Goal: Check status: Check status

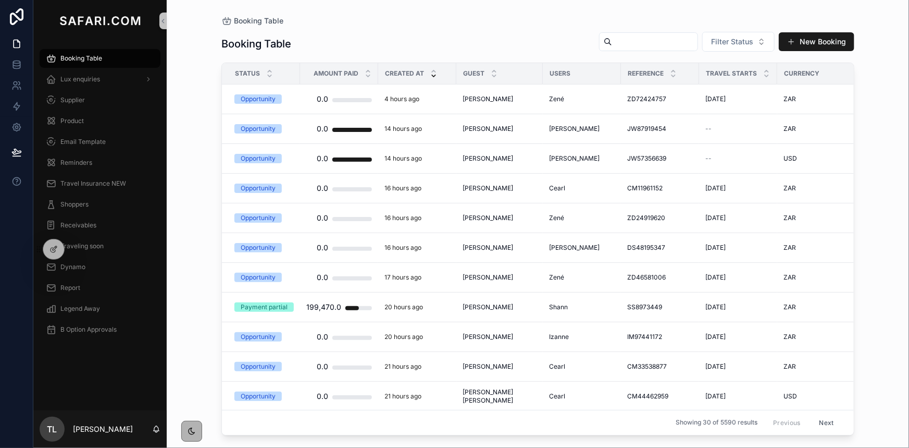
drag, startPoint x: 0, startPoint y: 0, endPoint x: 611, endPoint y: 46, distance: 612.3
paste input "**********"
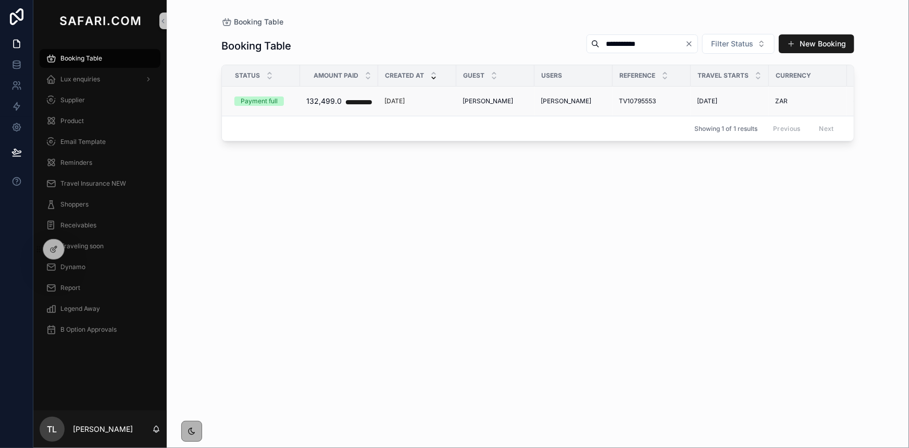
type input "**********"
click at [646, 100] on span "TV10795553" at bounding box center [637, 101] width 37 height 8
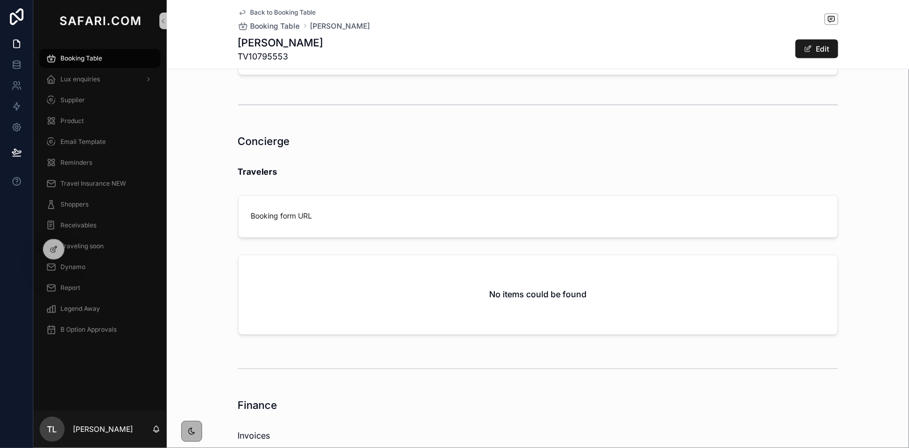
scroll to position [900, 0]
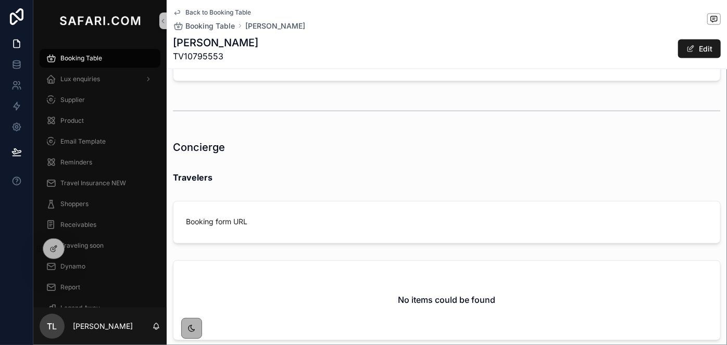
scroll to position [898, 0]
click at [90, 84] on div "Lux enquiries" at bounding box center [100, 79] width 108 height 17
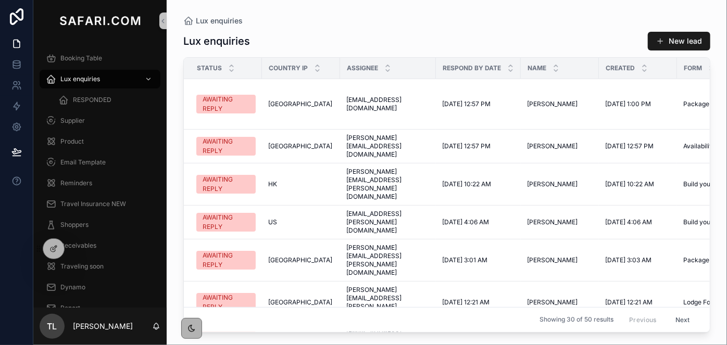
click at [637, 17] on div "Lux enquiries" at bounding box center [446, 21] width 527 height 8
click at [92, 96] on span "RESPONDED" at bounding box center [92, 100] width 39 height 8
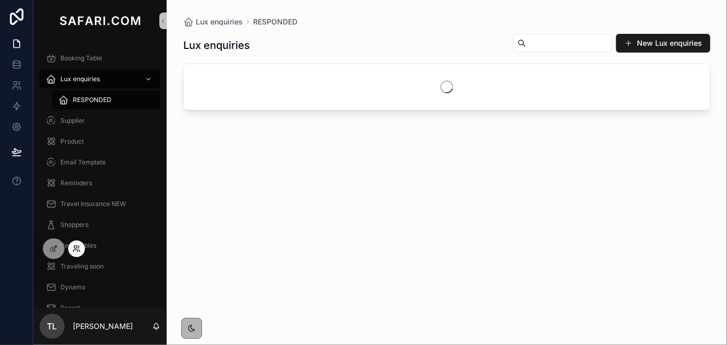
click at [78, 249] on icon at bounding box center [76, 249] width 8 height 8
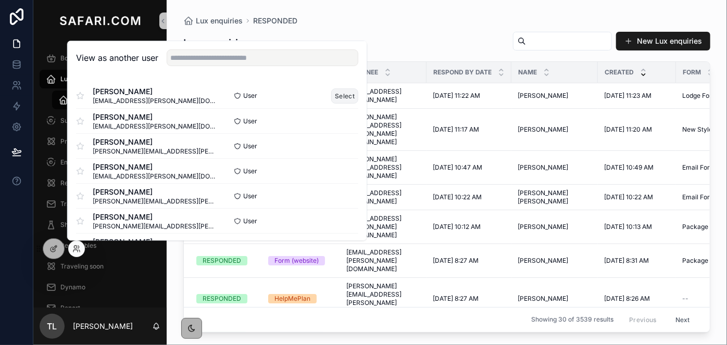
click at [346, 95] on button "Select" at bounding box center [344, 96] width 27 height 15
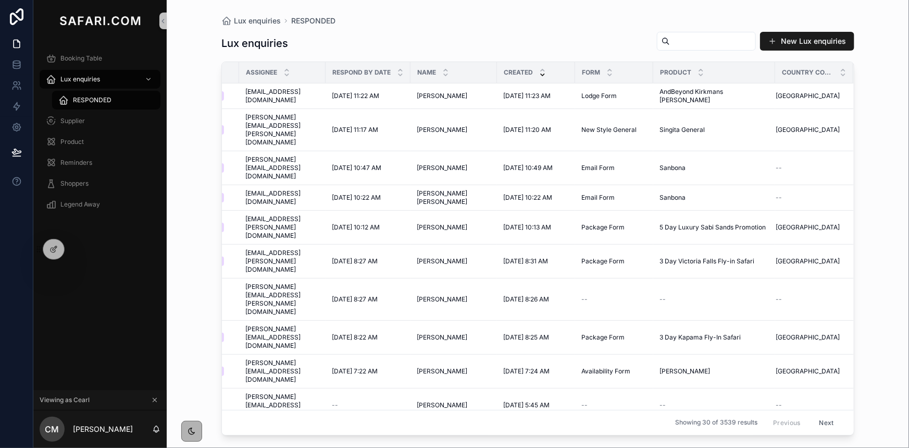
scroll to position [0, 138]
